Goal: Task Accomplishment & Management: Use online tool/utility

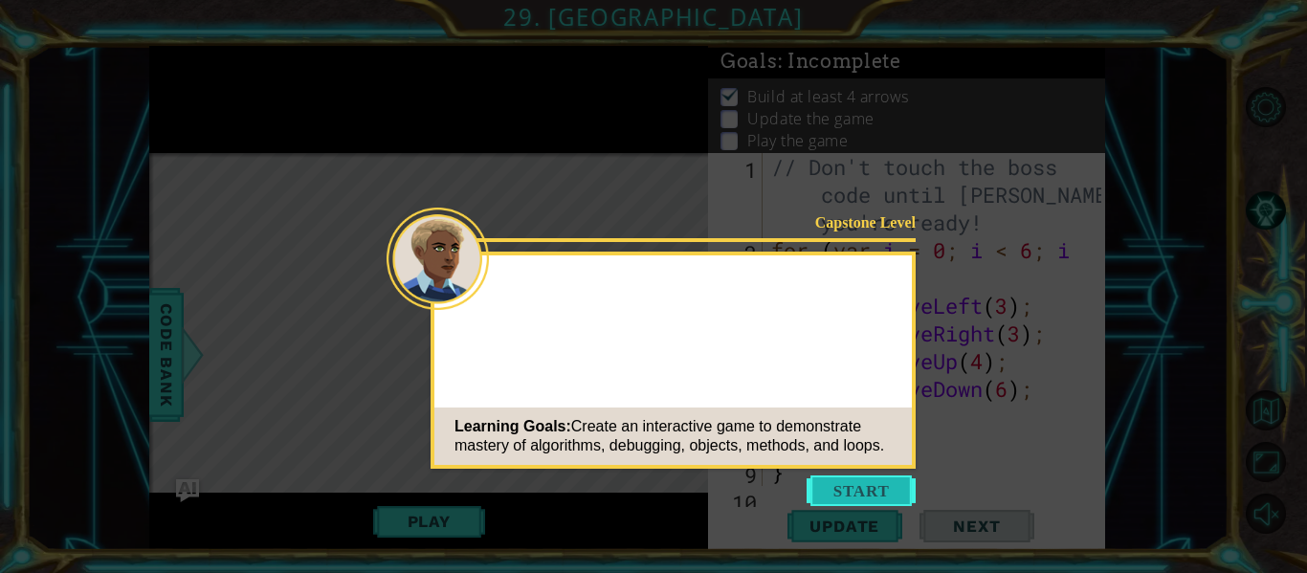
click at [885, 497] on button "Start" at bounding box center [861, 490] width 109 height 31
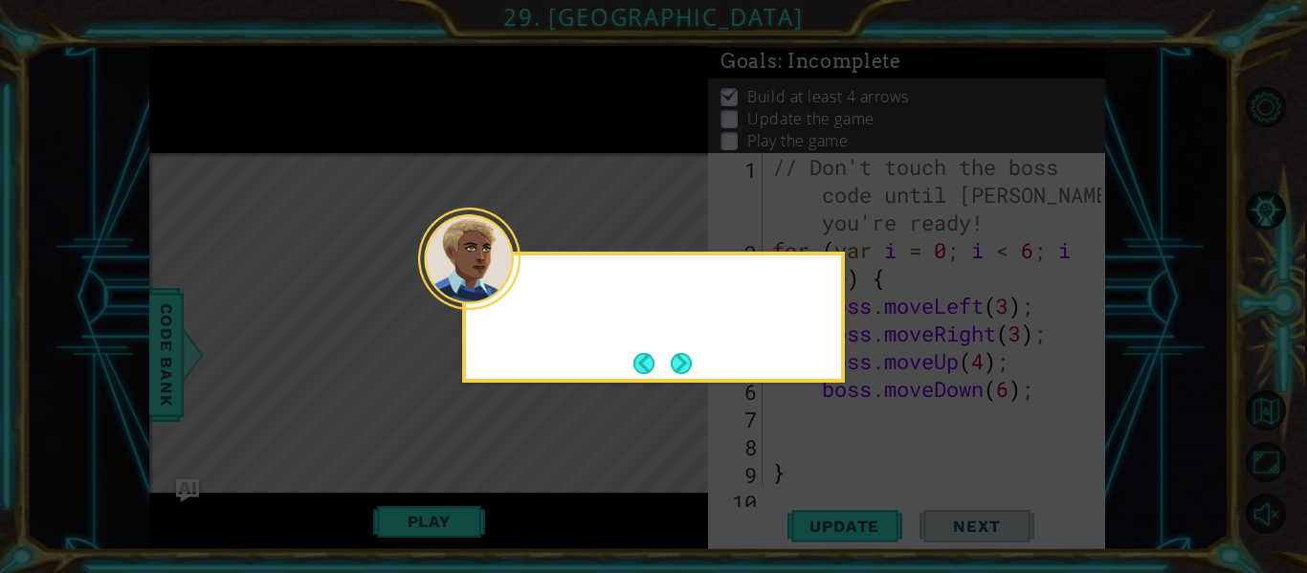
click at [676, 368] on button "Next" at bounding box center [681, 363] width 21 height 21
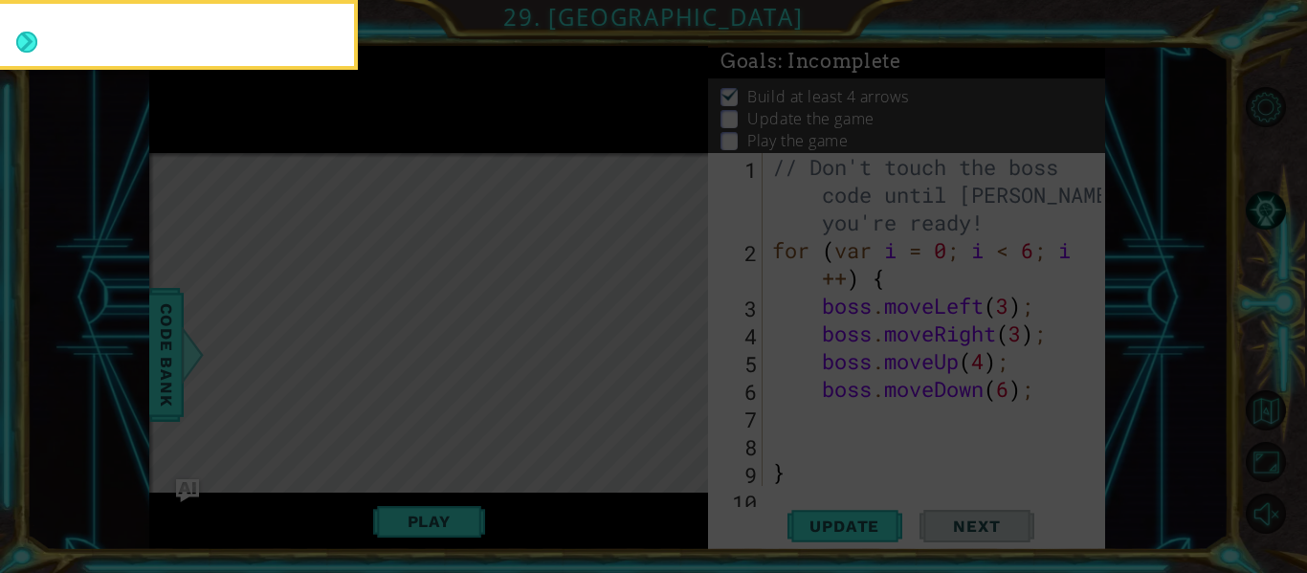
click at [677, 367] on icon at bounding box center [653, 85] width 1307 height 975
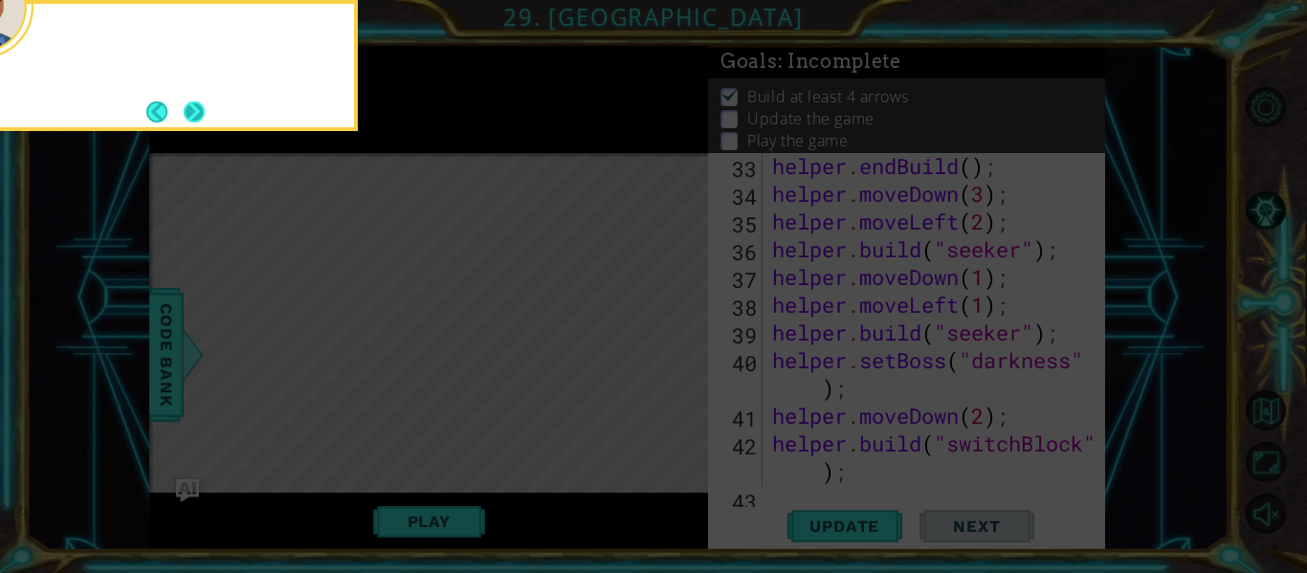
click at [194, 115] on button "Next" at bounding box center [194, 111] width 21 height 21
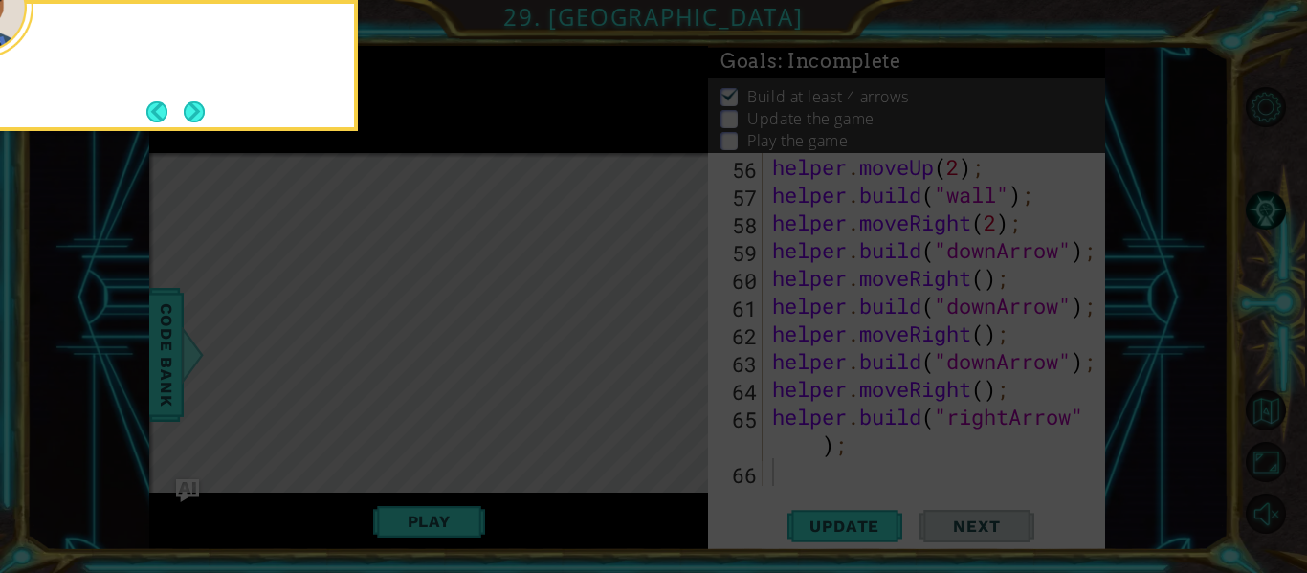
click at [33, 44] on div at bounding box center [166, 38] width 375 height 55
click at [192, 108] on button "Next" at bounding box center [194, 111] width 21 height 21
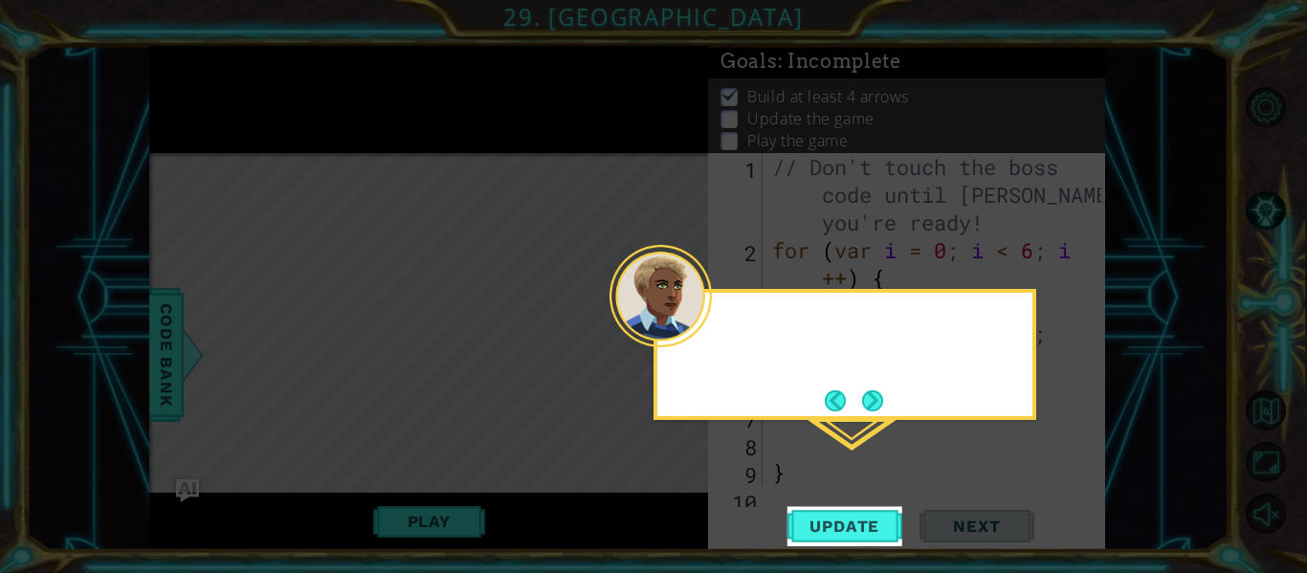
scroll to position [0, 0]
click at [880, 406] on button "Next" at bounding box center [872, 400] width 21 height 21
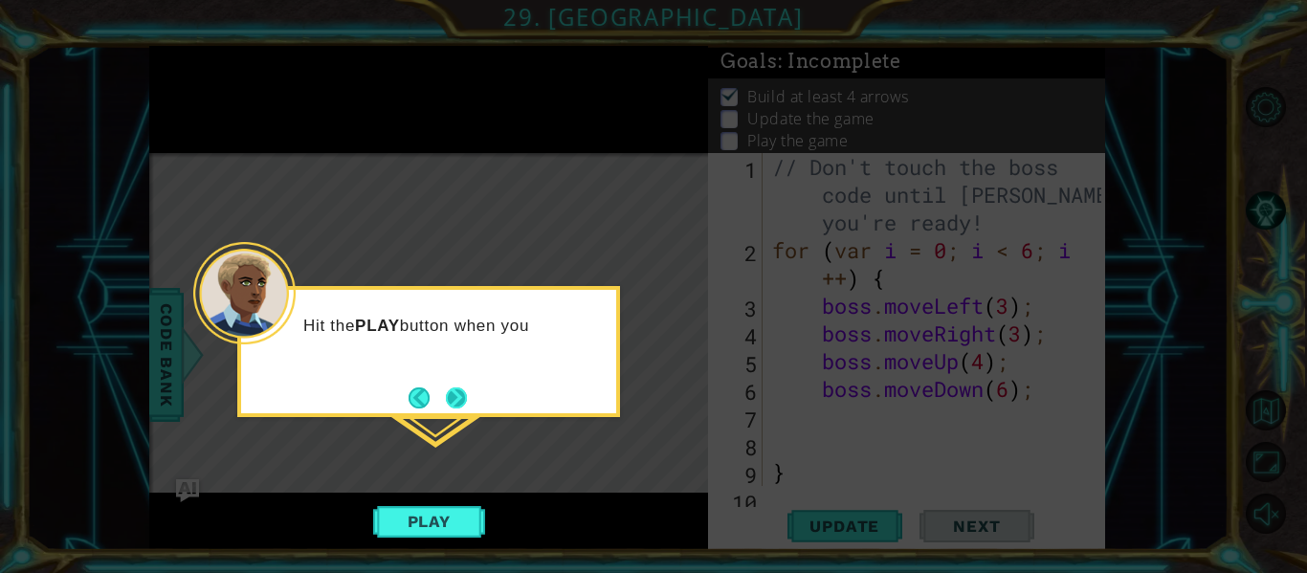
click at [459, 388] on button "Next" at bounding box center [456, 397] width 21 height 21
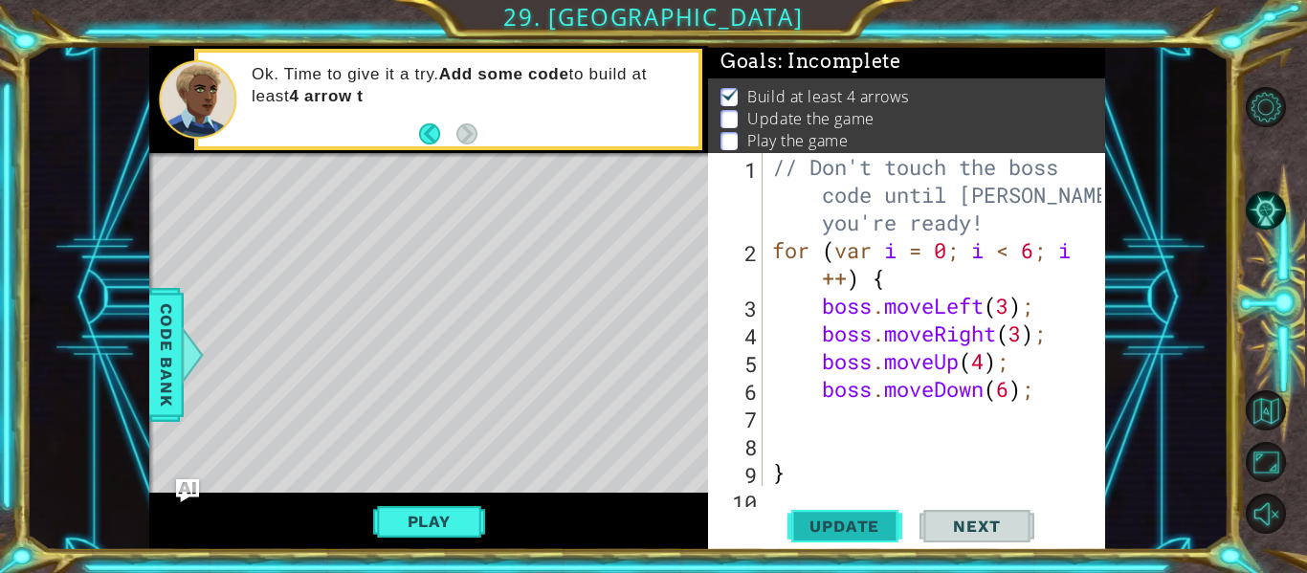
click at [802, 519] on span "Update" at bounding box center [844, 526] width 108 height 19
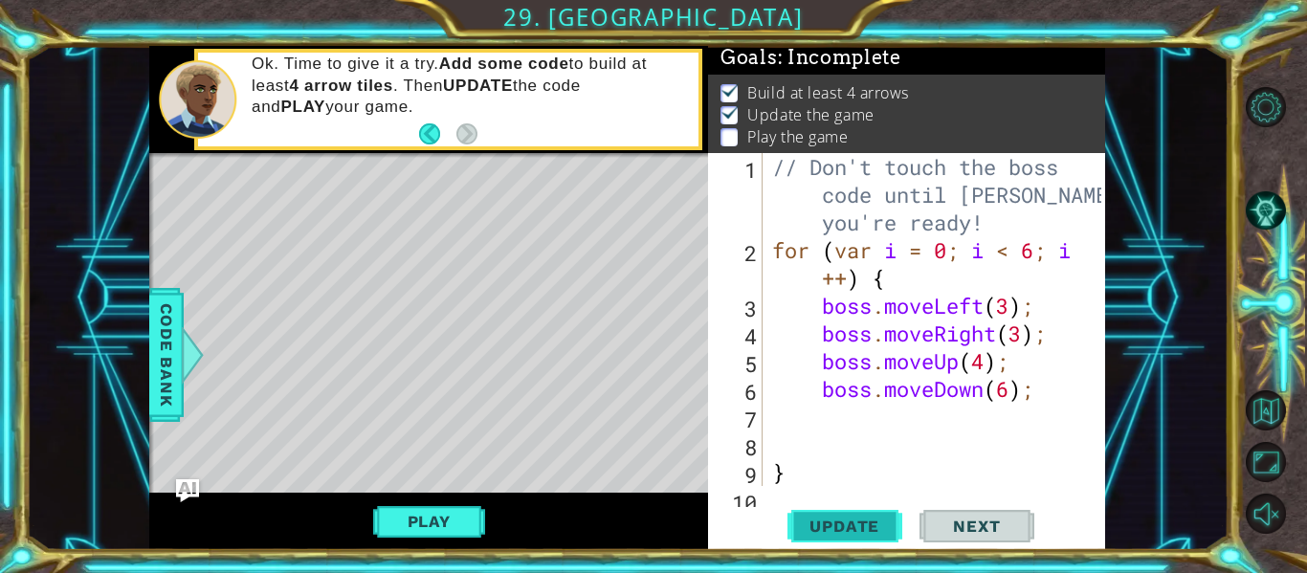
click at [801, 519] on span "Update" at bounding box center [844, 526] width 108 height 19
click at [406, 537] on button "Play" at bounding box center [429, 521] width 112 height 36
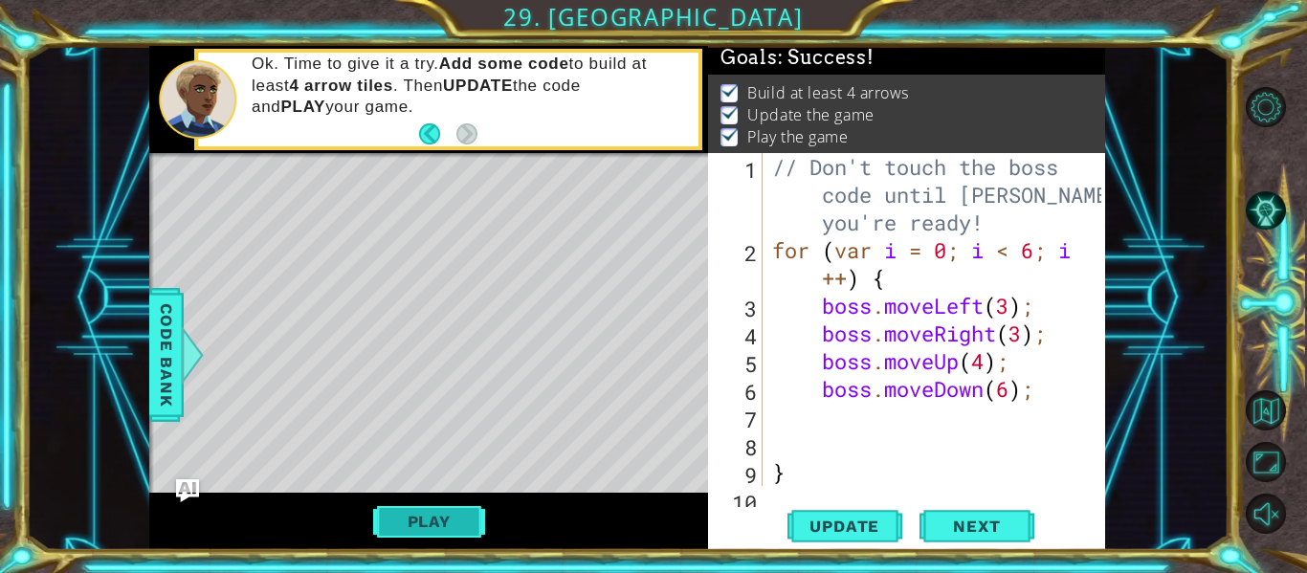
click at [443, 519] on button "Play" at bounding box center [429, 521] width 112 height 36
click at [809, 517] on span "Update" at bounding box center [844, 526] width 108 height 19
